Goal: Book appointment/travel/reservation

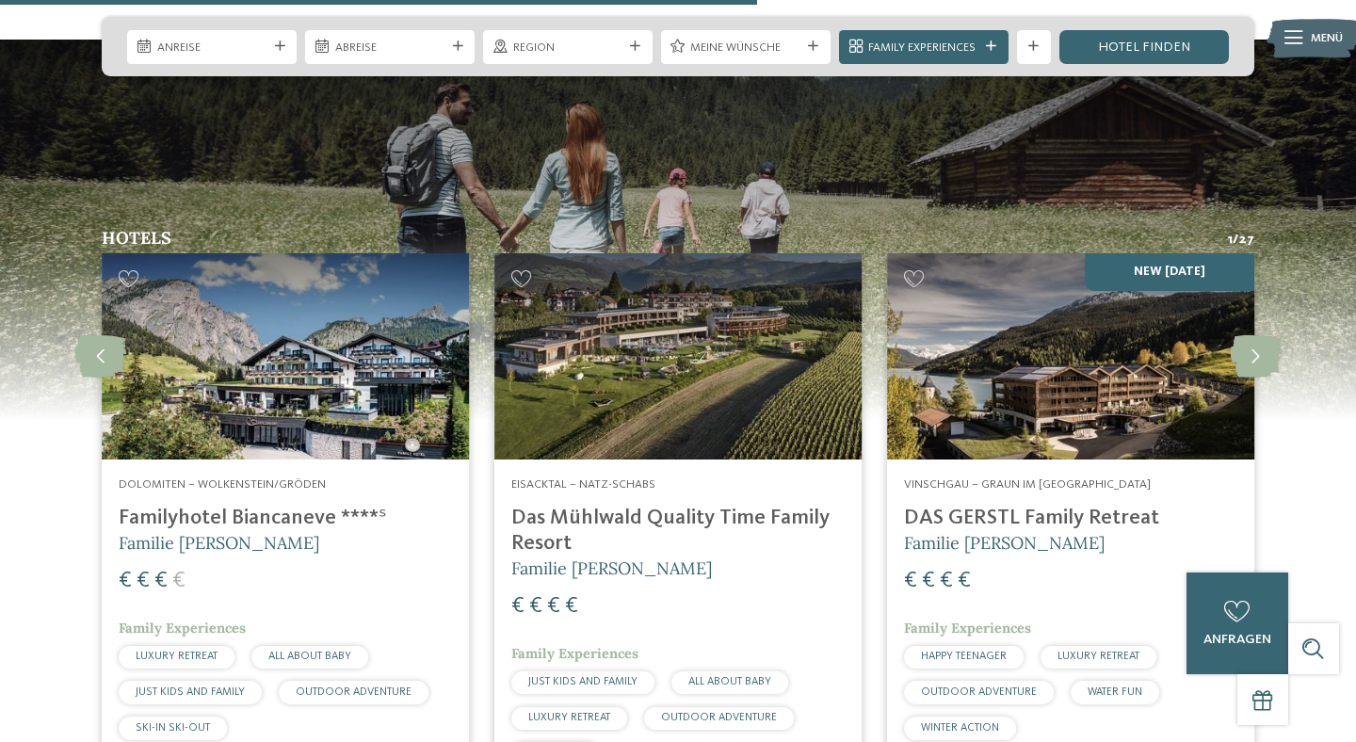
scroll to position [4314, 0]
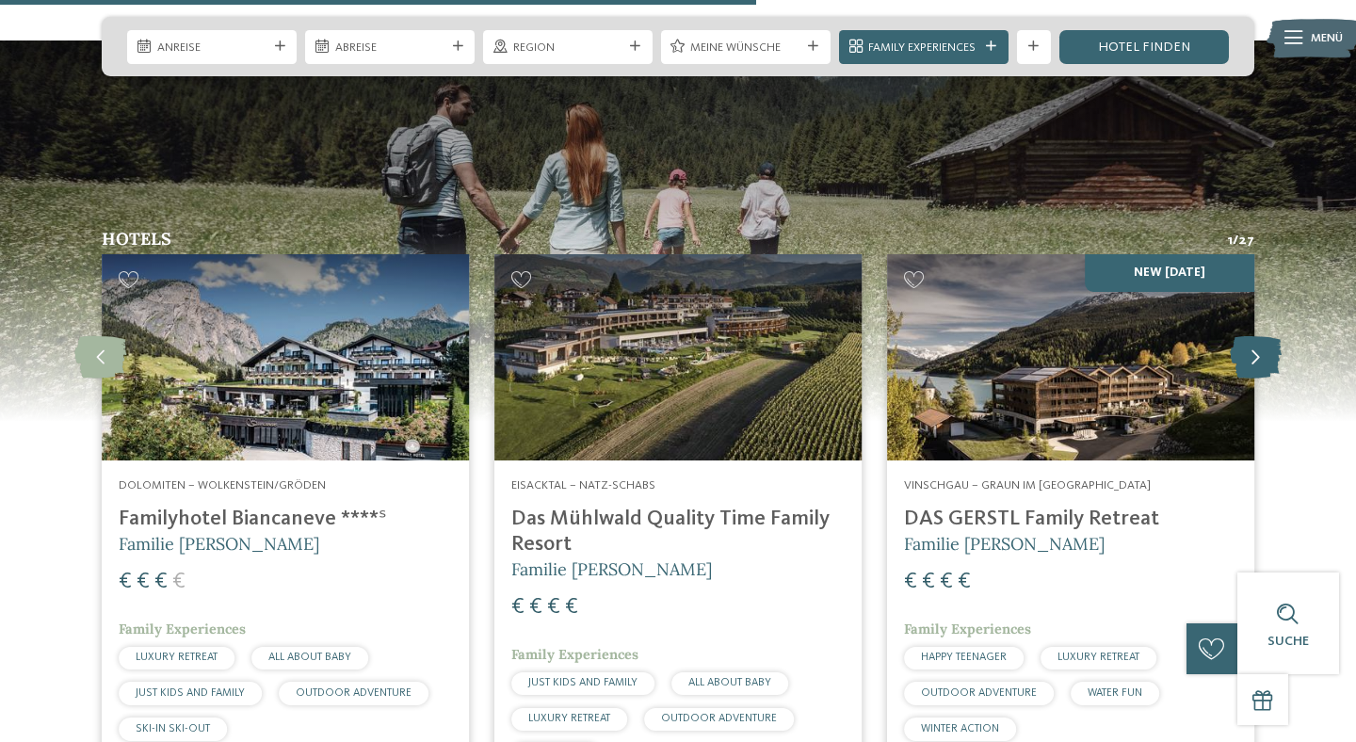
click at [1257, 336] on icon at bounding box center [1255, 357] width 52 height 42
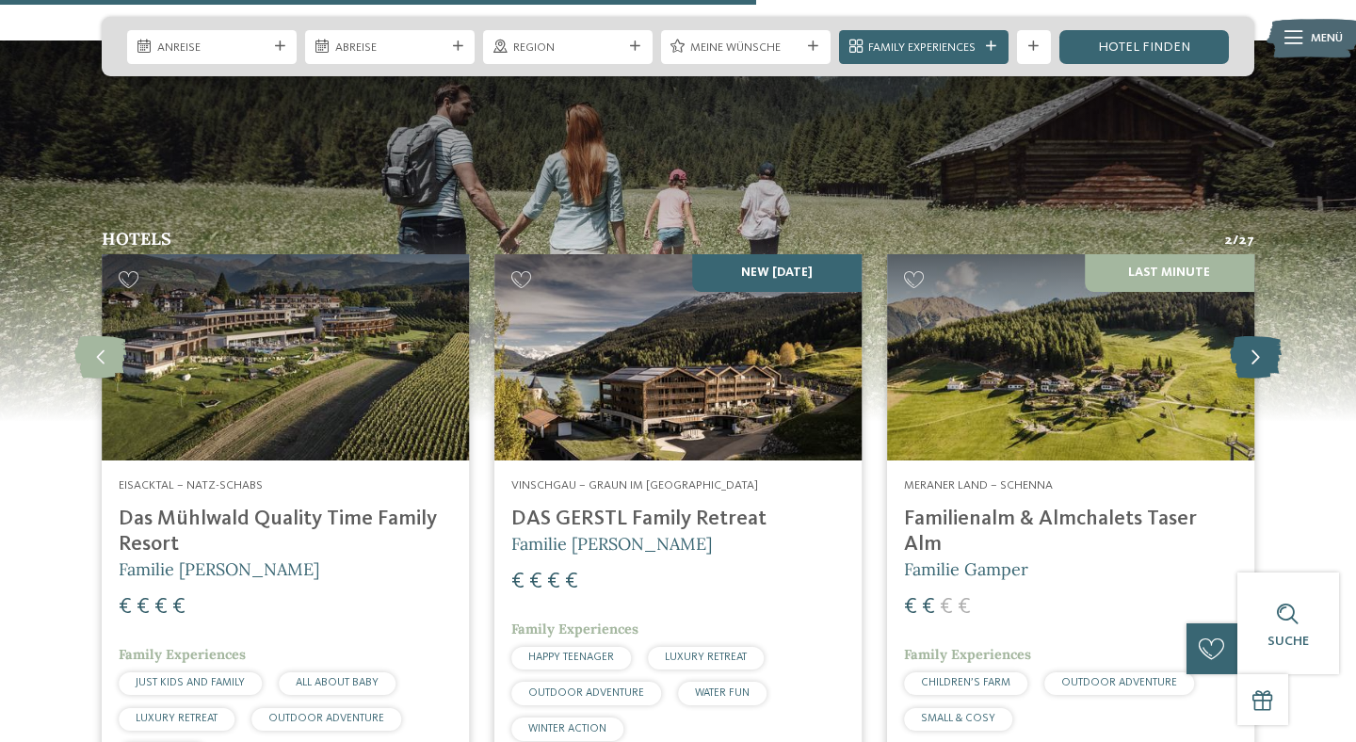
click at [1257, 336] on icon at bounding box center [1255, 357] width 52 height 42
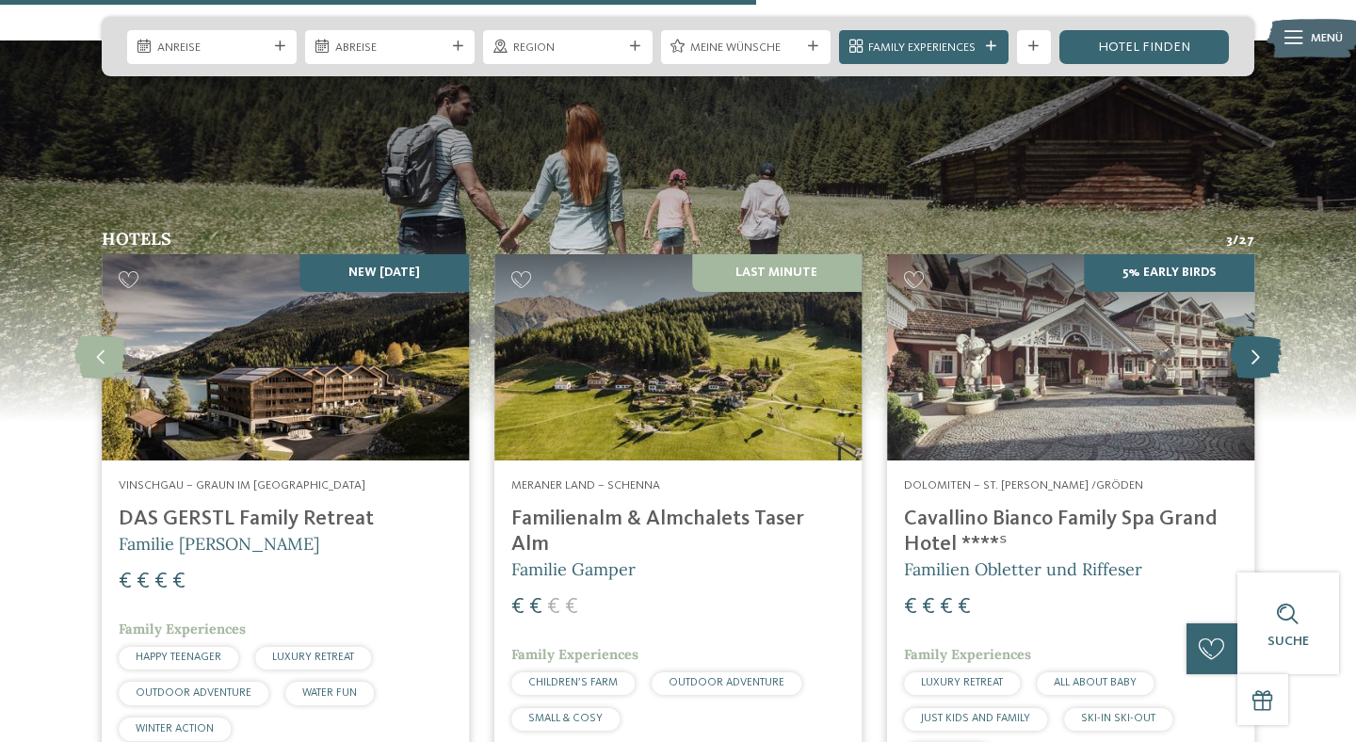
click at [1257, 336] on icon at bounding box center [1255, 357] width 52 height 42
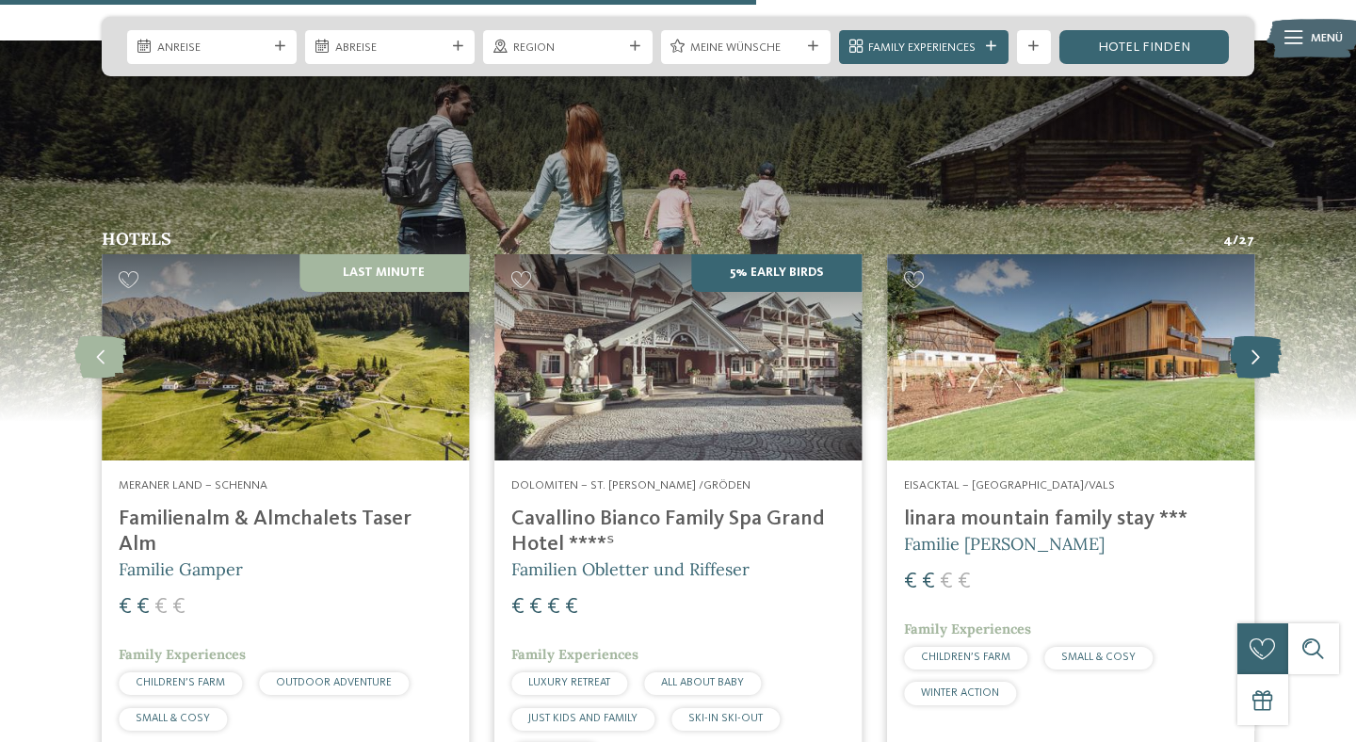
click at [1257, 336] on icon at bounding box center [1255, 357] width 52 height 42
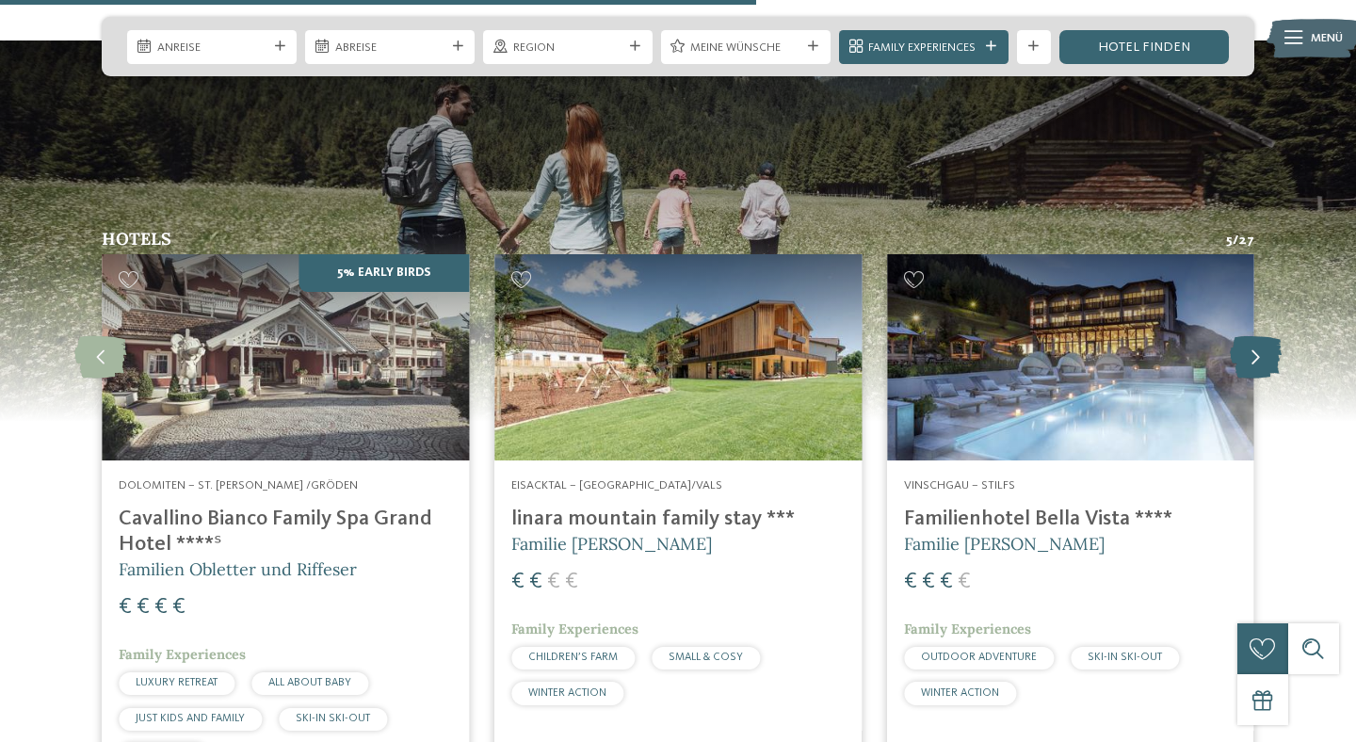
click at [1257, 336] on icon at bounding box center [1255, 357] width 52 height 42
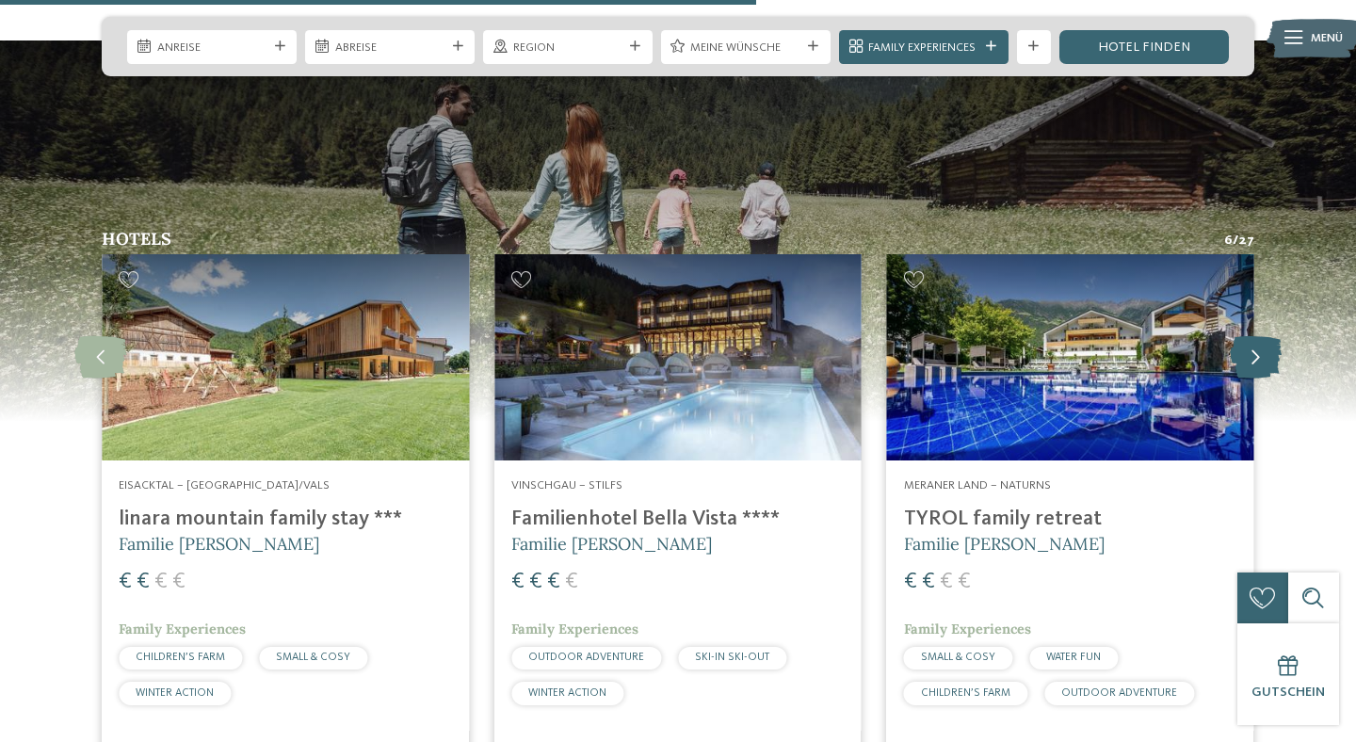
click at [1257, 336] on icon at bounding box center [1255, 357] width 52 height 42
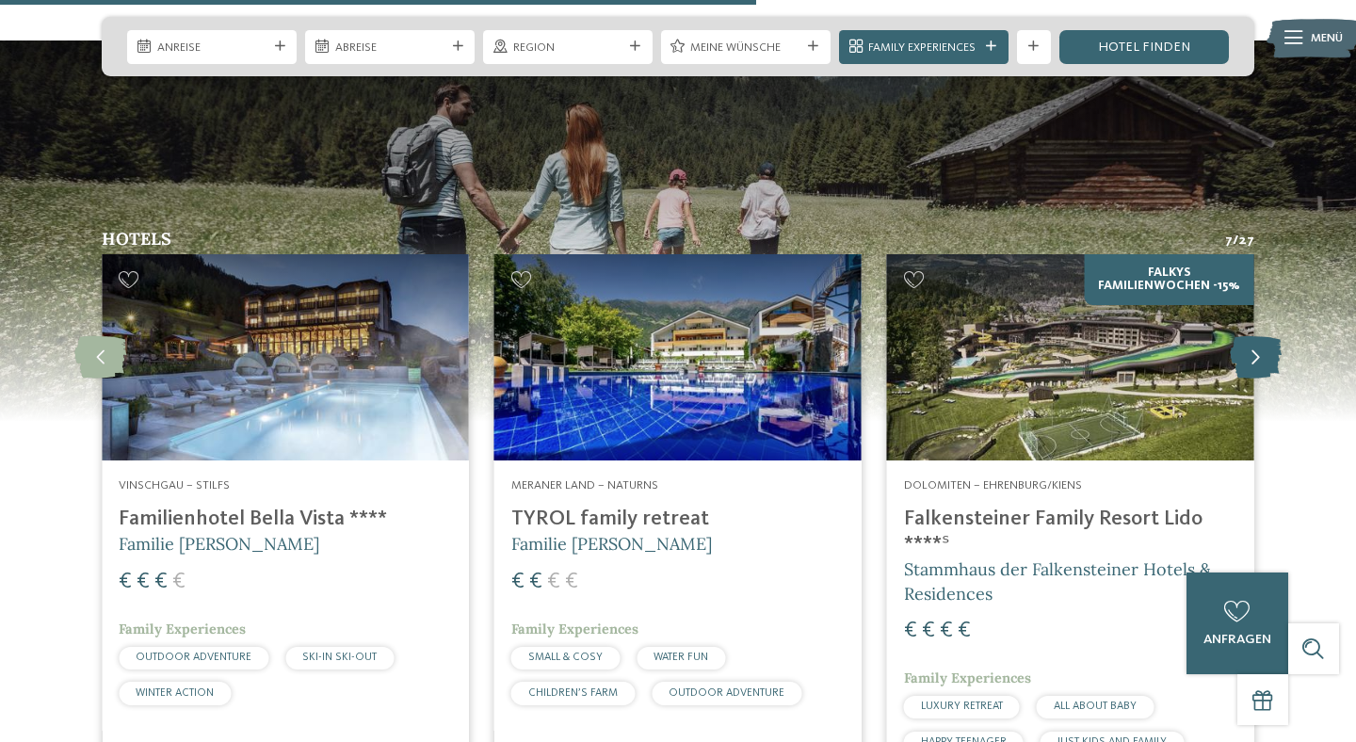
click at [1257, 336] on icon at bounding box center [1255, 357] width 52 height 42
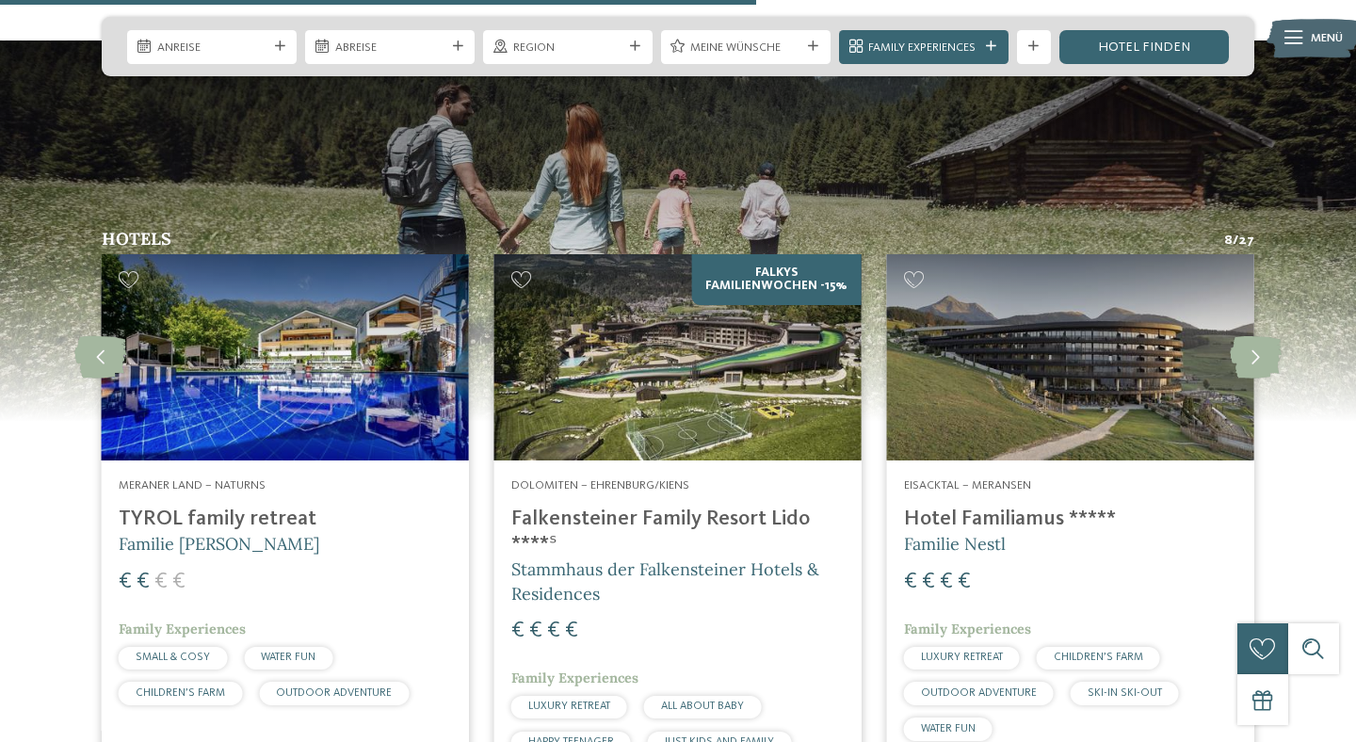
click at [1006, 532] on h5 "Familie Nestl" at bounding box center [1070, 544] width 333 height 24
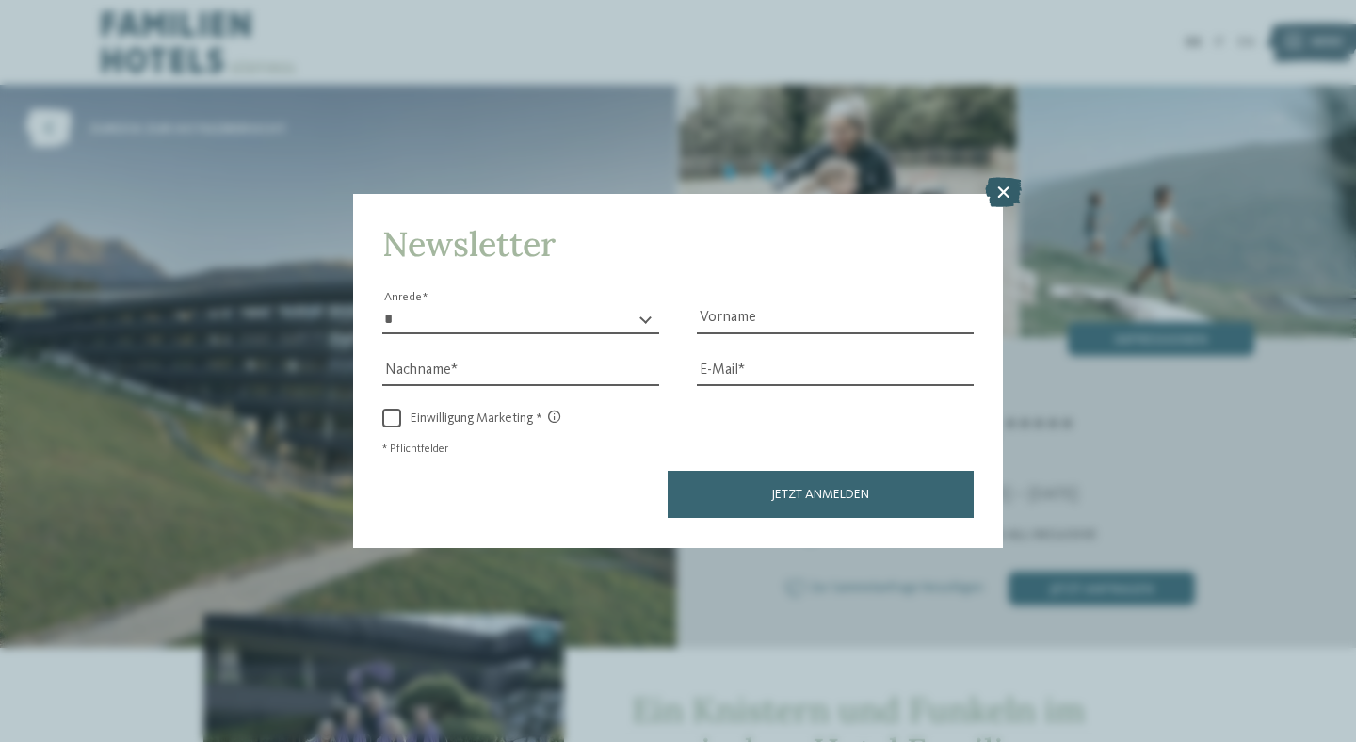
click at [1010, 199] on icon at bounding box center [1003, 193] width 37 height 30
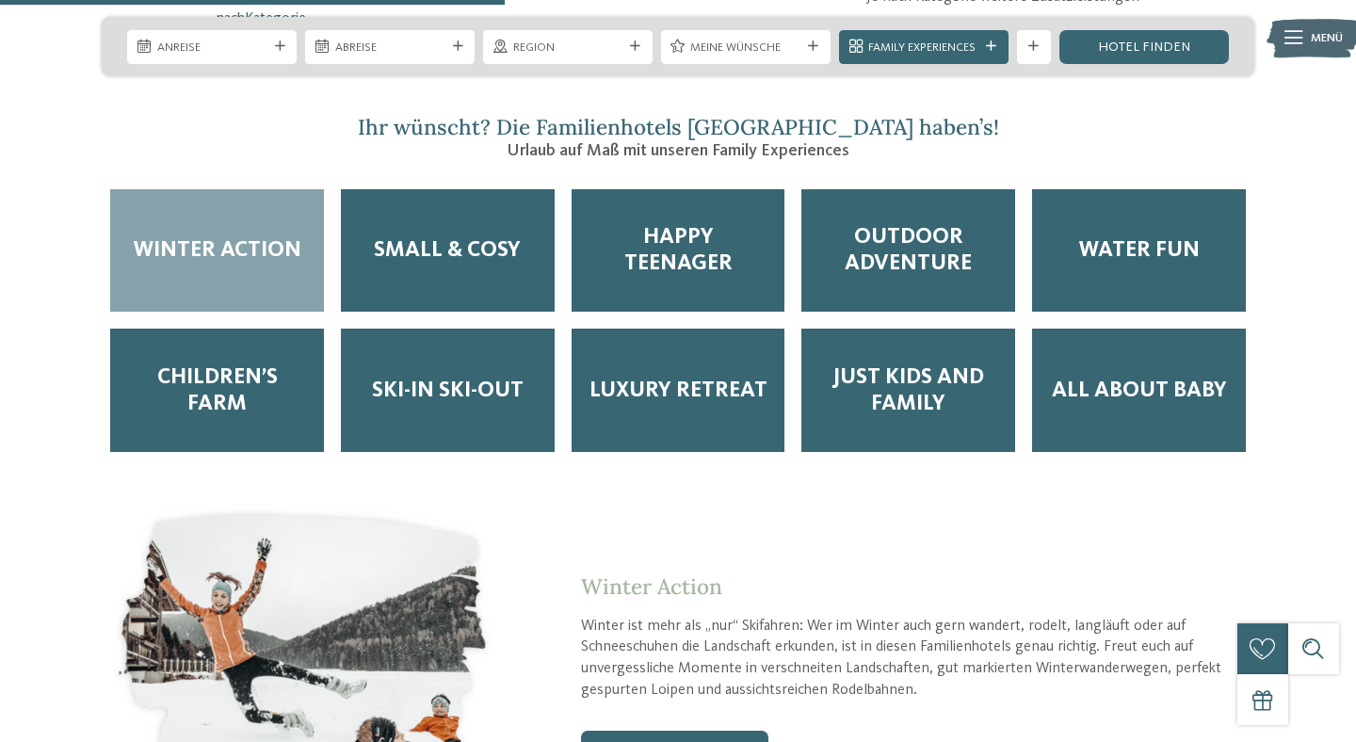
scroll to position [2886, 0]
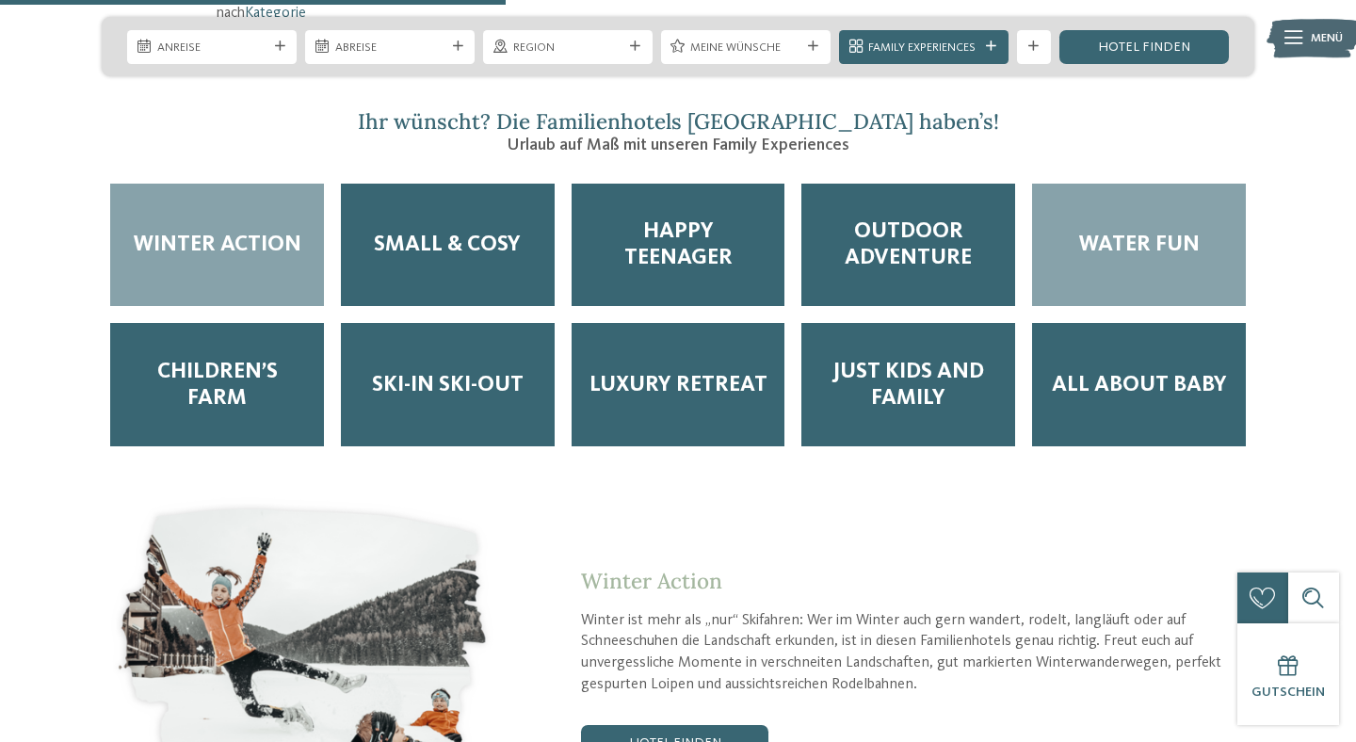
click at [1114, 232] on span "Water Fun" at bounding box center [1139, 245] width 120 height 26
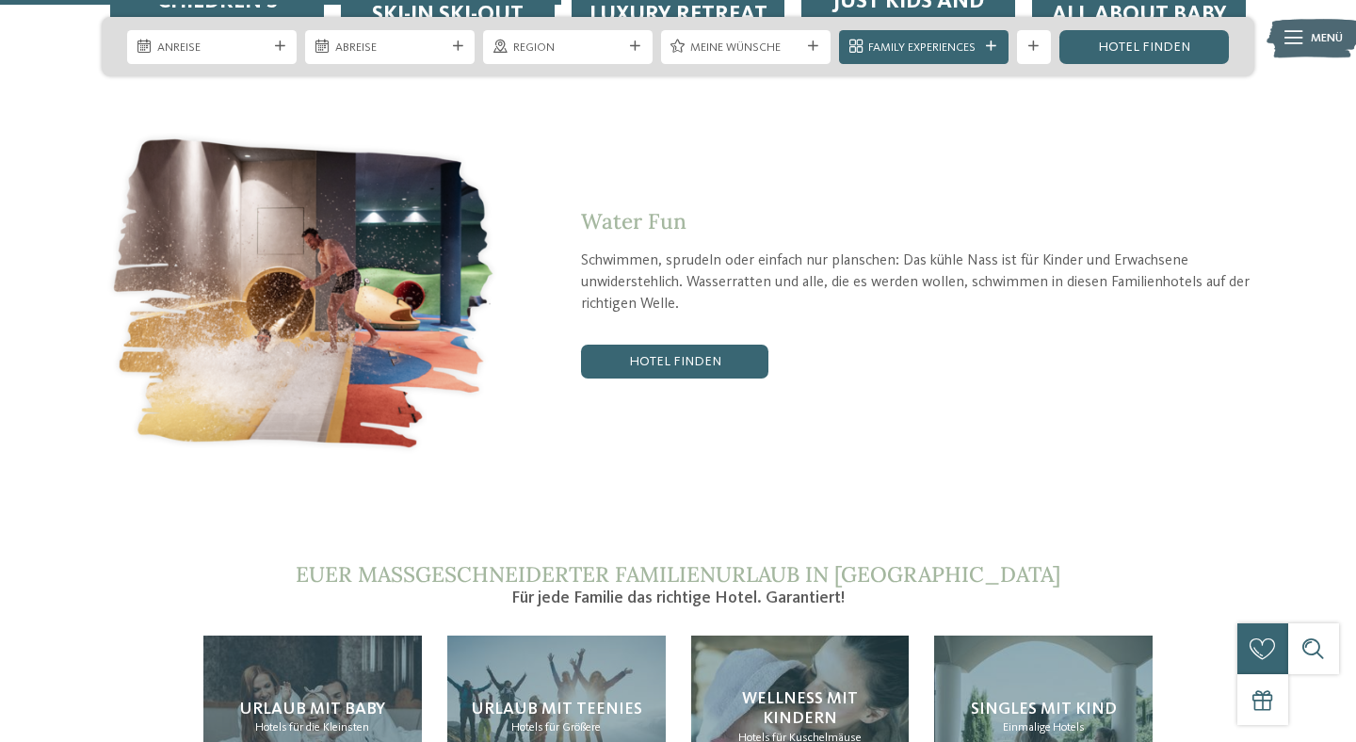
scroll to position [3161, 0]
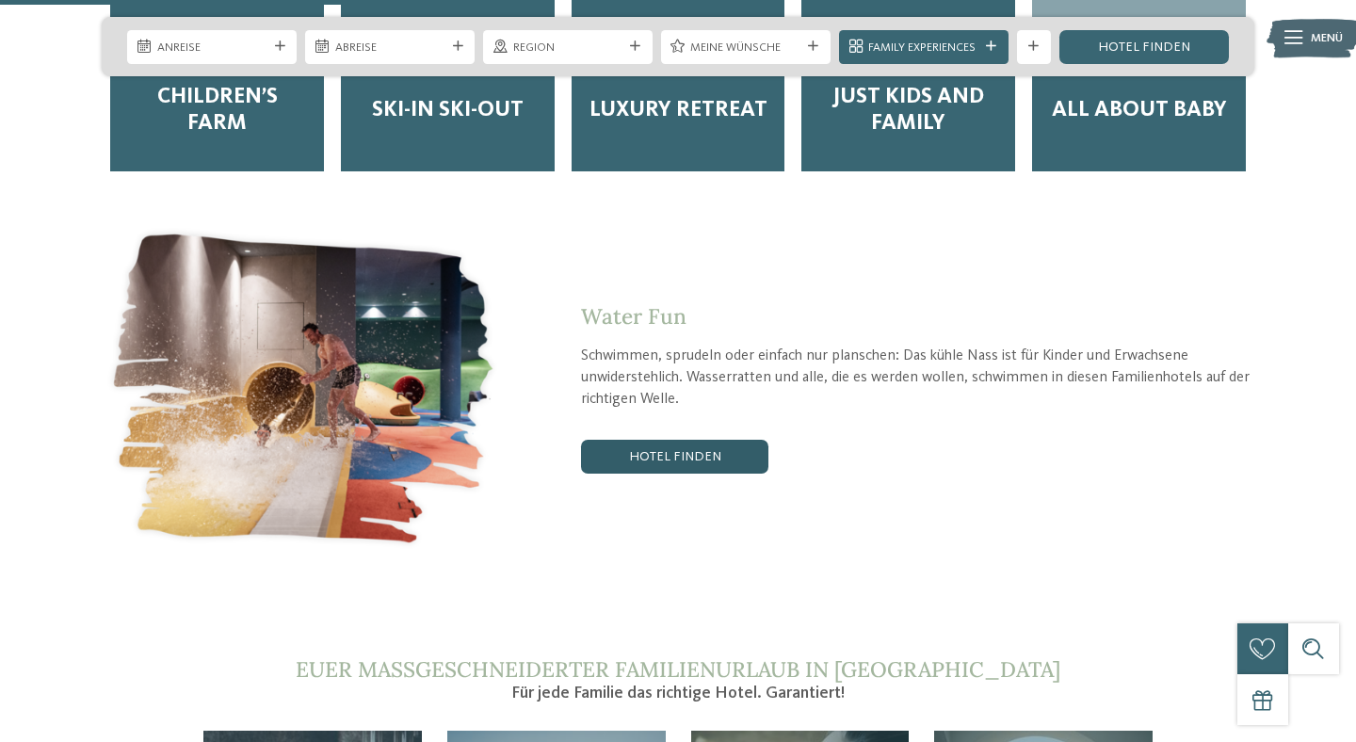
click at [672, 440] on link "Hotel finden" at bounding box center [674, 457] width 186 height 34
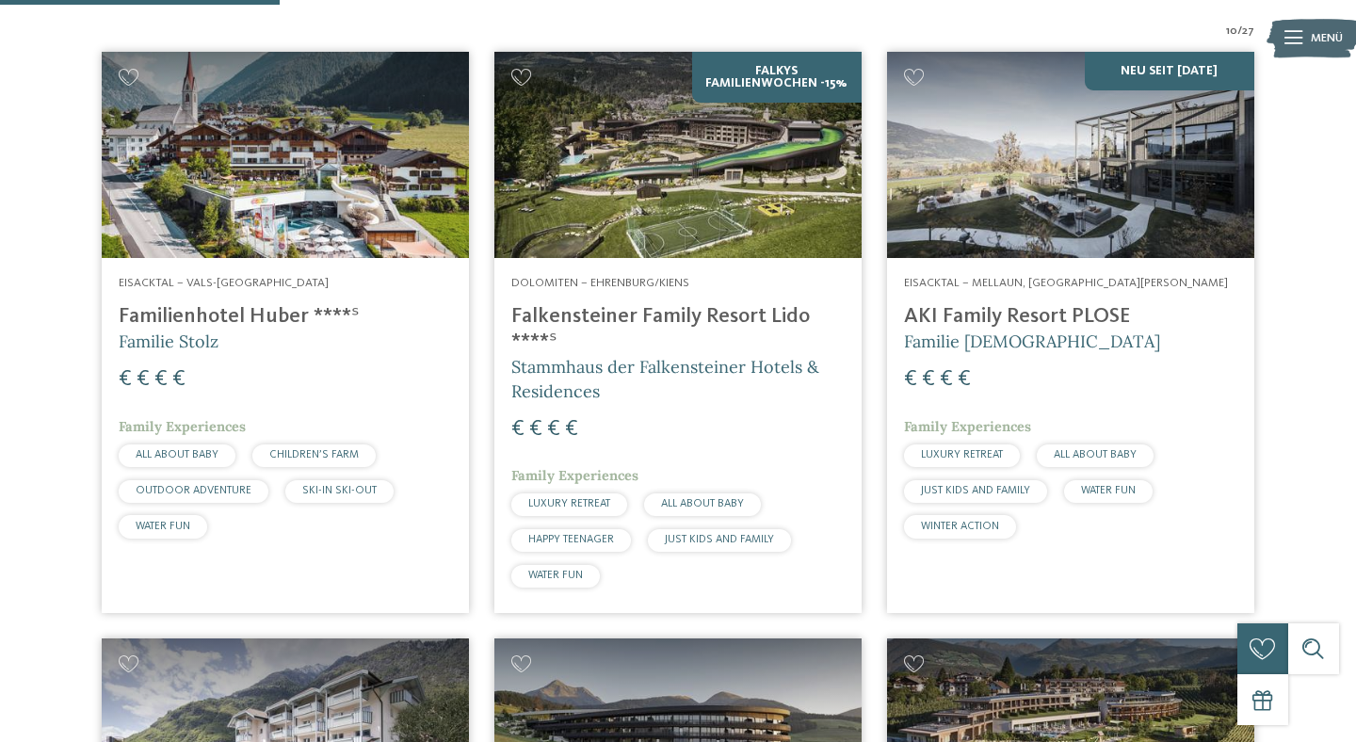
scroll to position [607, 0]
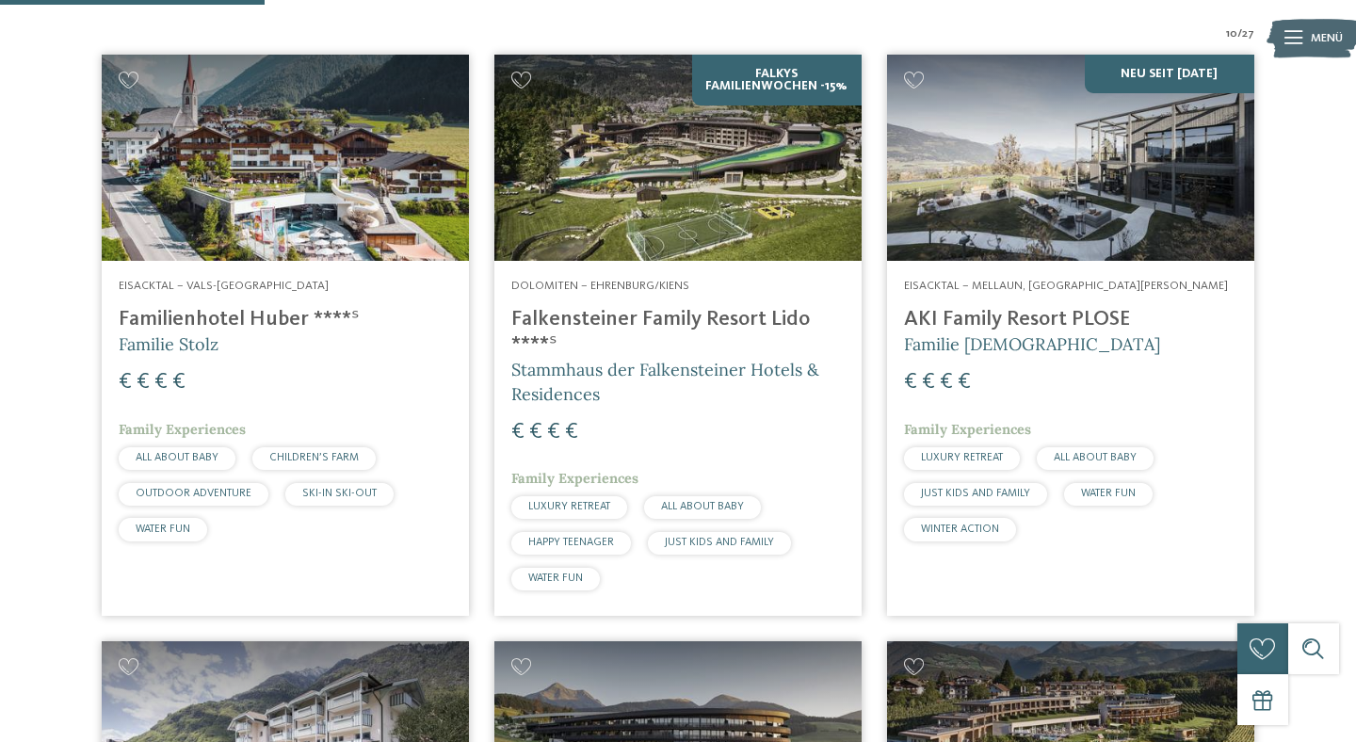
click at [730, 322] on h4 "Falkensteiner Family Resort Lido ****ˢ" at bounding box center [677, 332] width 333 height 51
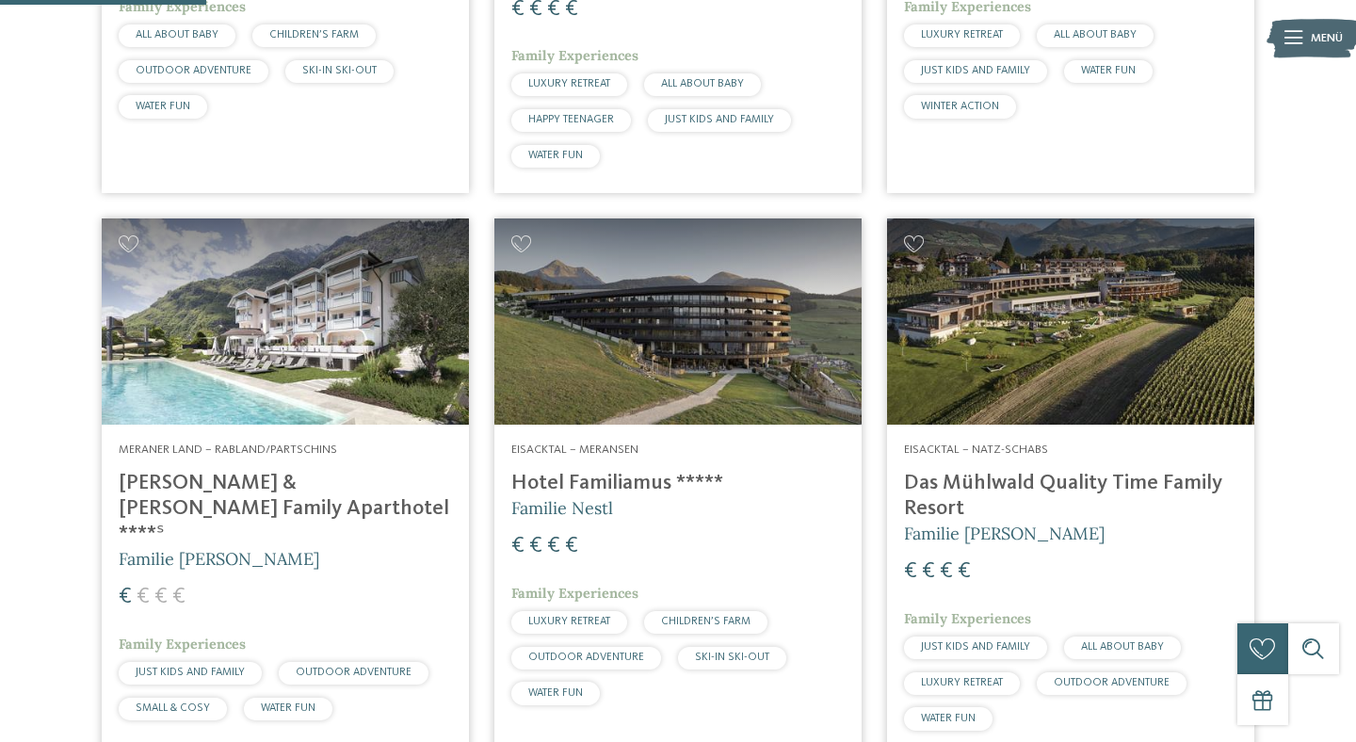
scroll to position [0, 0]
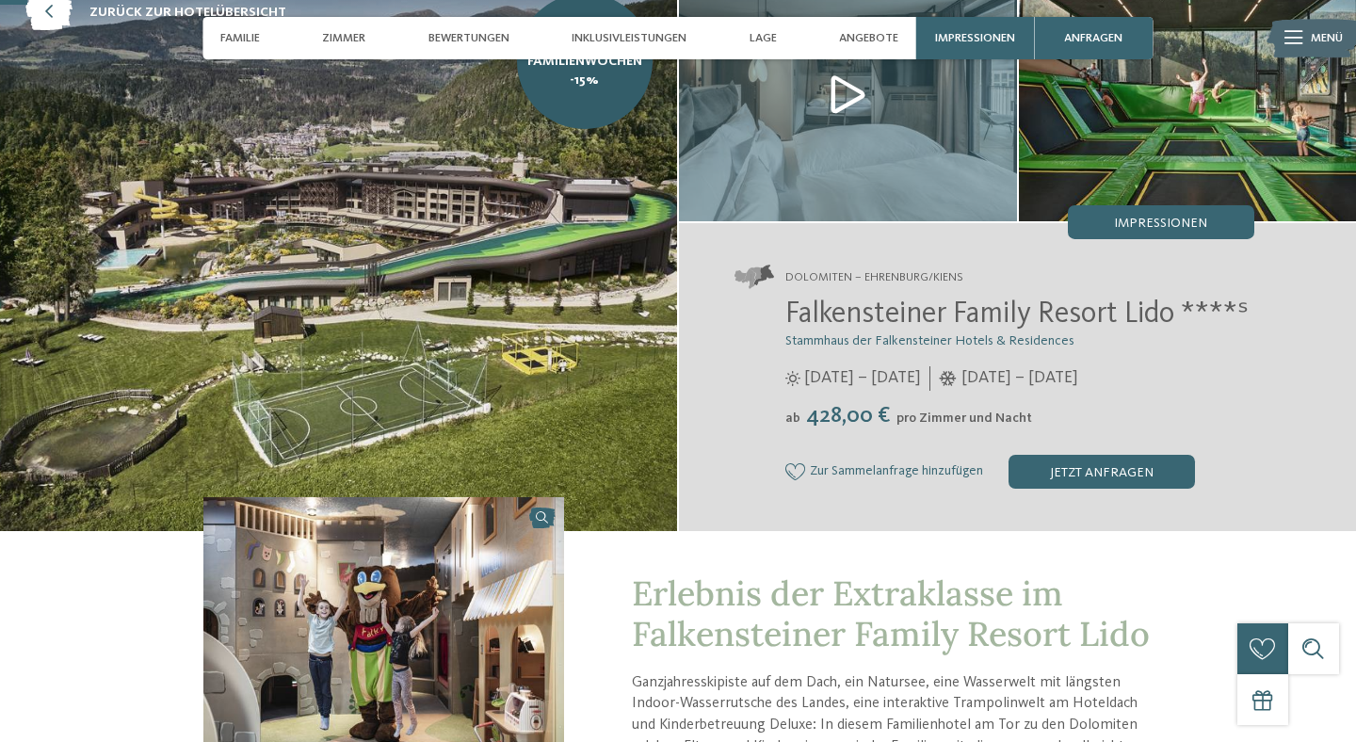
scroll to position [120, 0]
